Goal: Information Seeking & Learning: Learn about a topic

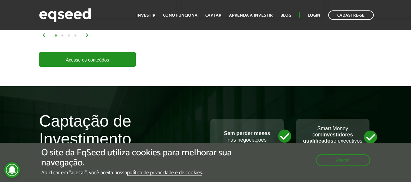
scroll to position [1071, 0]
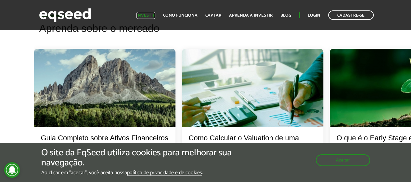
click at [148, 14] on link "Investir" at bounding box center [145, 15] width 19 height 4
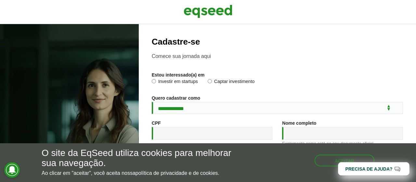
scroll to position [32, 0]
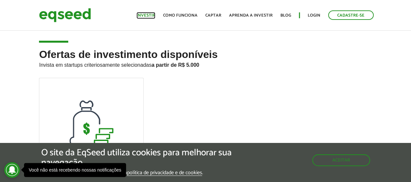
click at [151, 16] on link "Investir" at bounding box center [145, 15] width 19 height 4
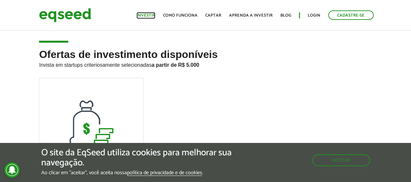
click at [152, 15] on link "Investir" at bounding box center [145, 15] width 19 height 4
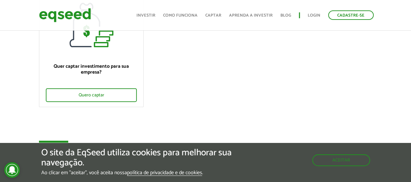
scroll to position [227, 0]
